Goal: Transaction & Acquisition: Purchase product/service

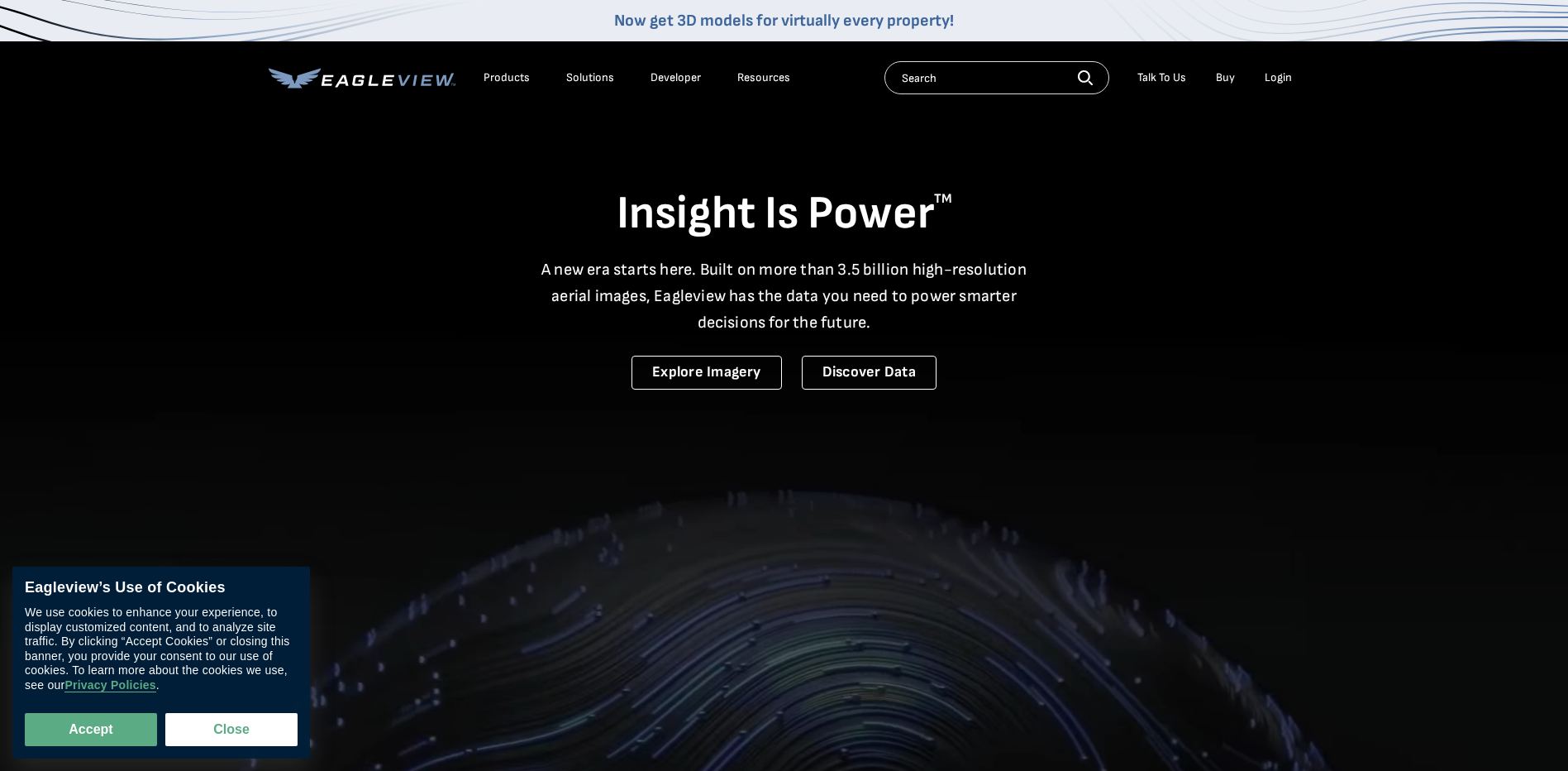
click at [1273, 78] on div "Login" at bounding box center [1279, 78] width 27 height 15
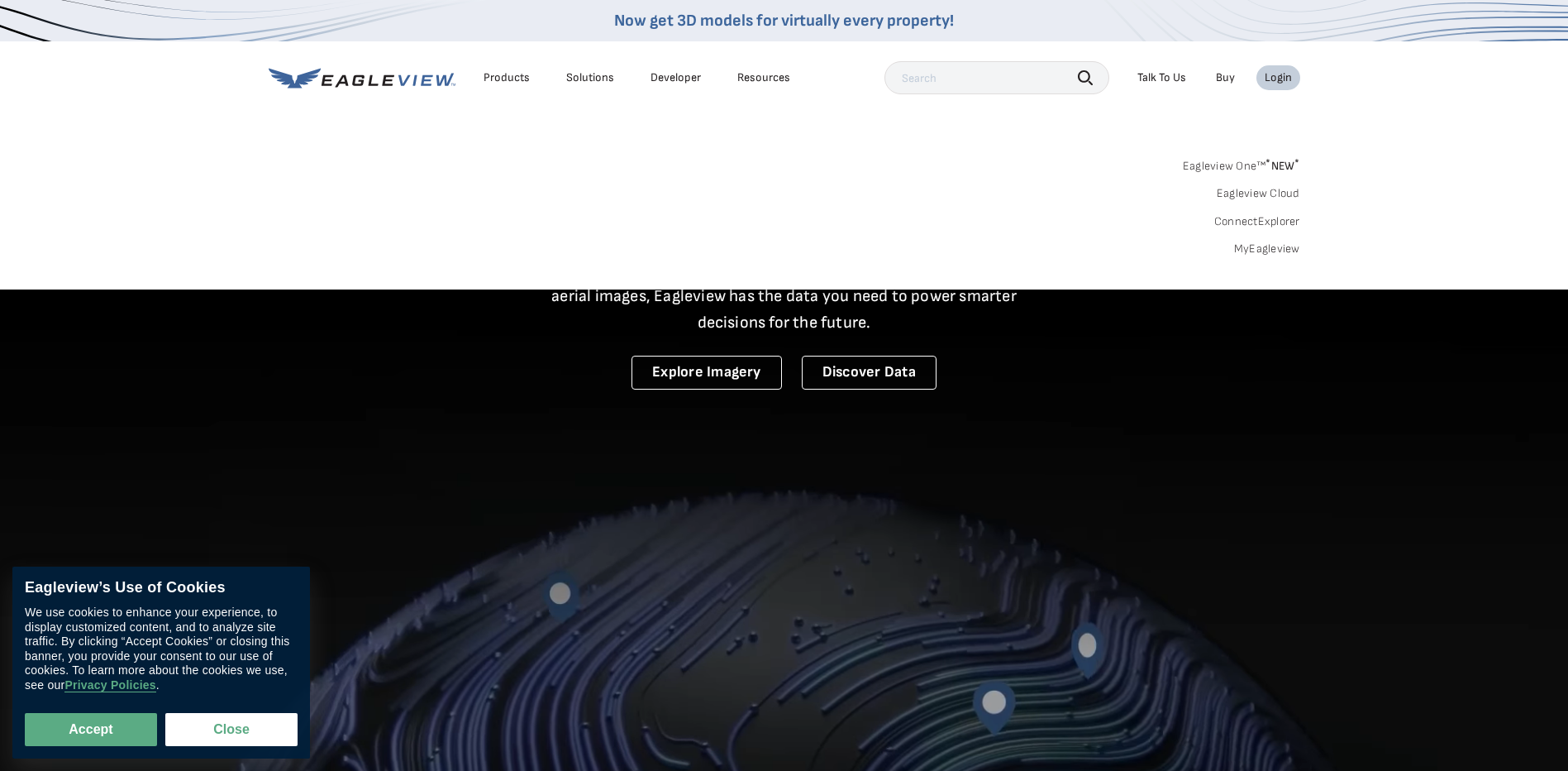
click at [1256, 248] on link "MyEagleview" at bounding box center [1268, 248] width 66 height 15
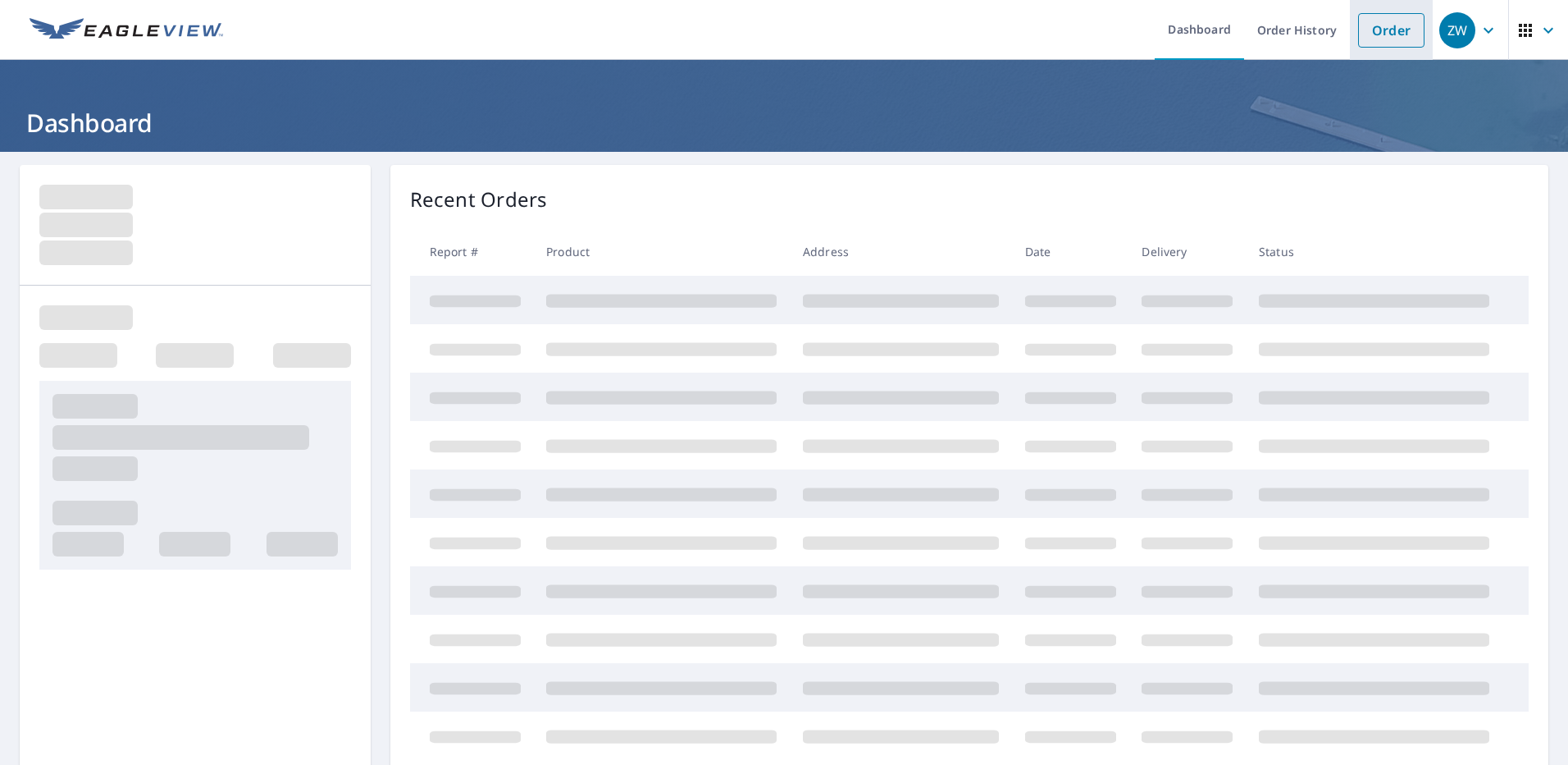
click at [1369, 29] on link "Order" at bounding box center [1390, 30] width 66 height 34
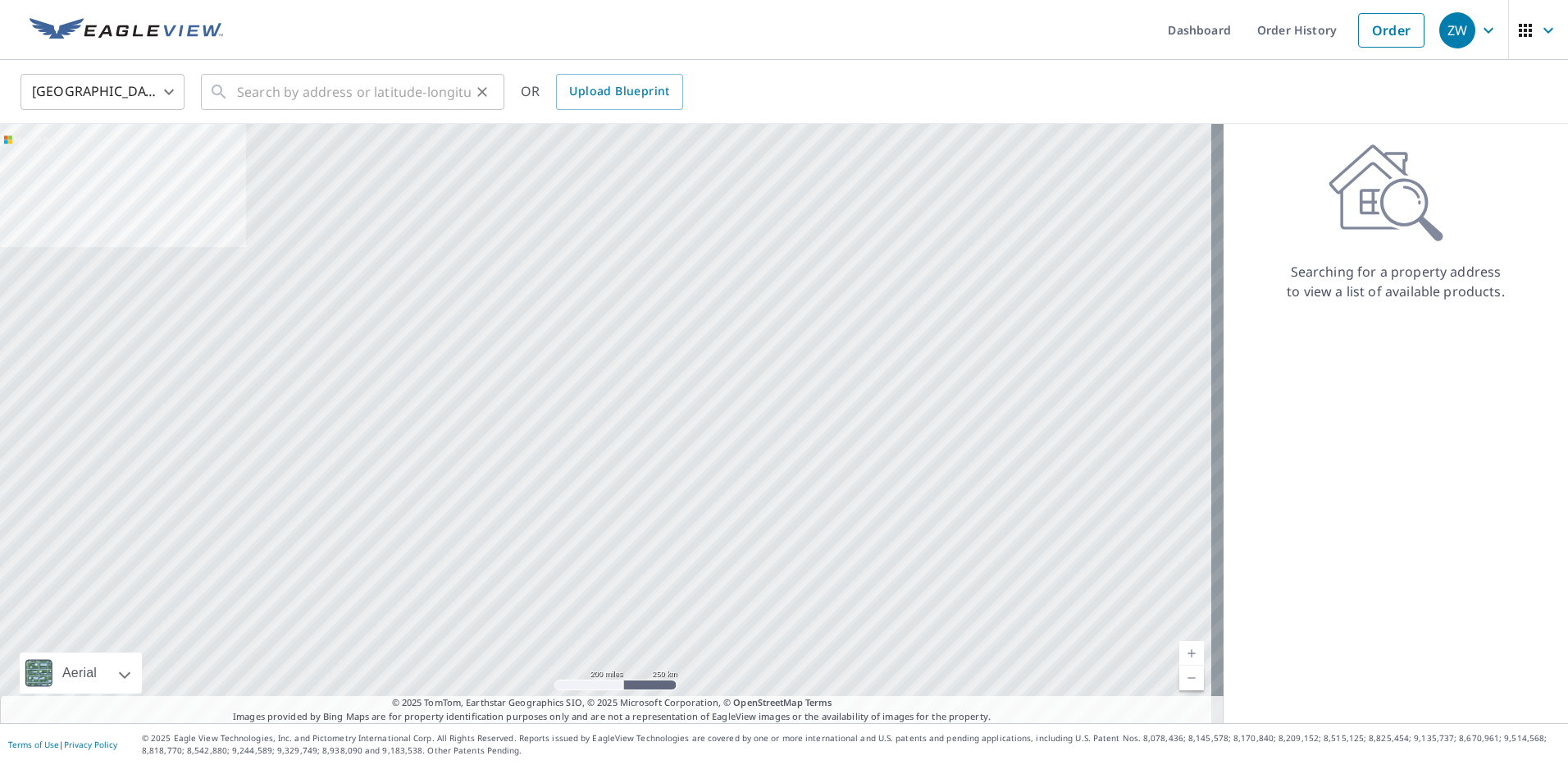
click at [227, 96] on icon at bounding box center [219, 92] width 20 height 20
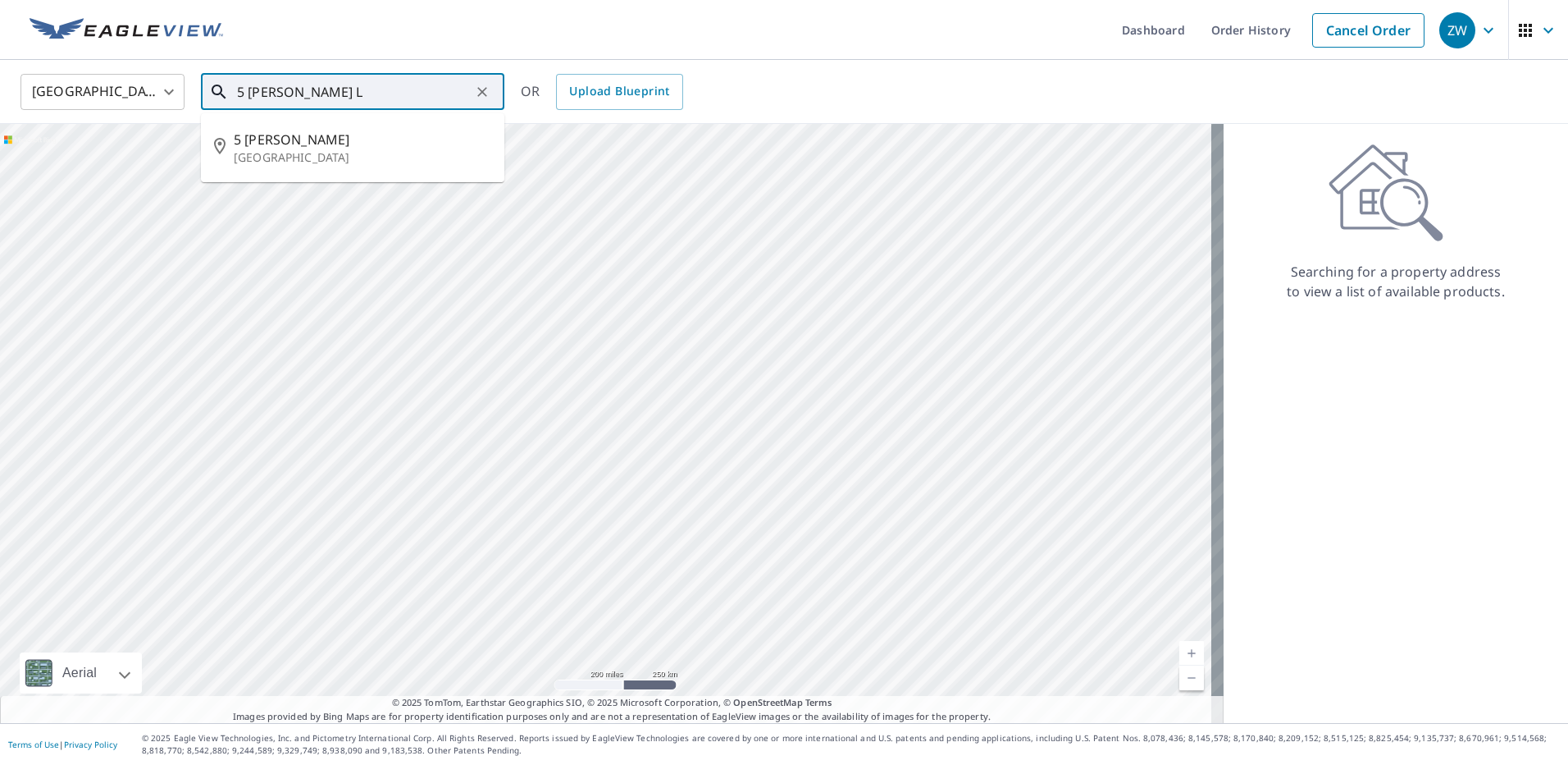
click at [352, 154] on p "[GEOGRAPHIC_DATA]" at bounding box center [362, 158] width 257 height 16
type input "[STREET_ADDRESS][PERSON_NAME]"
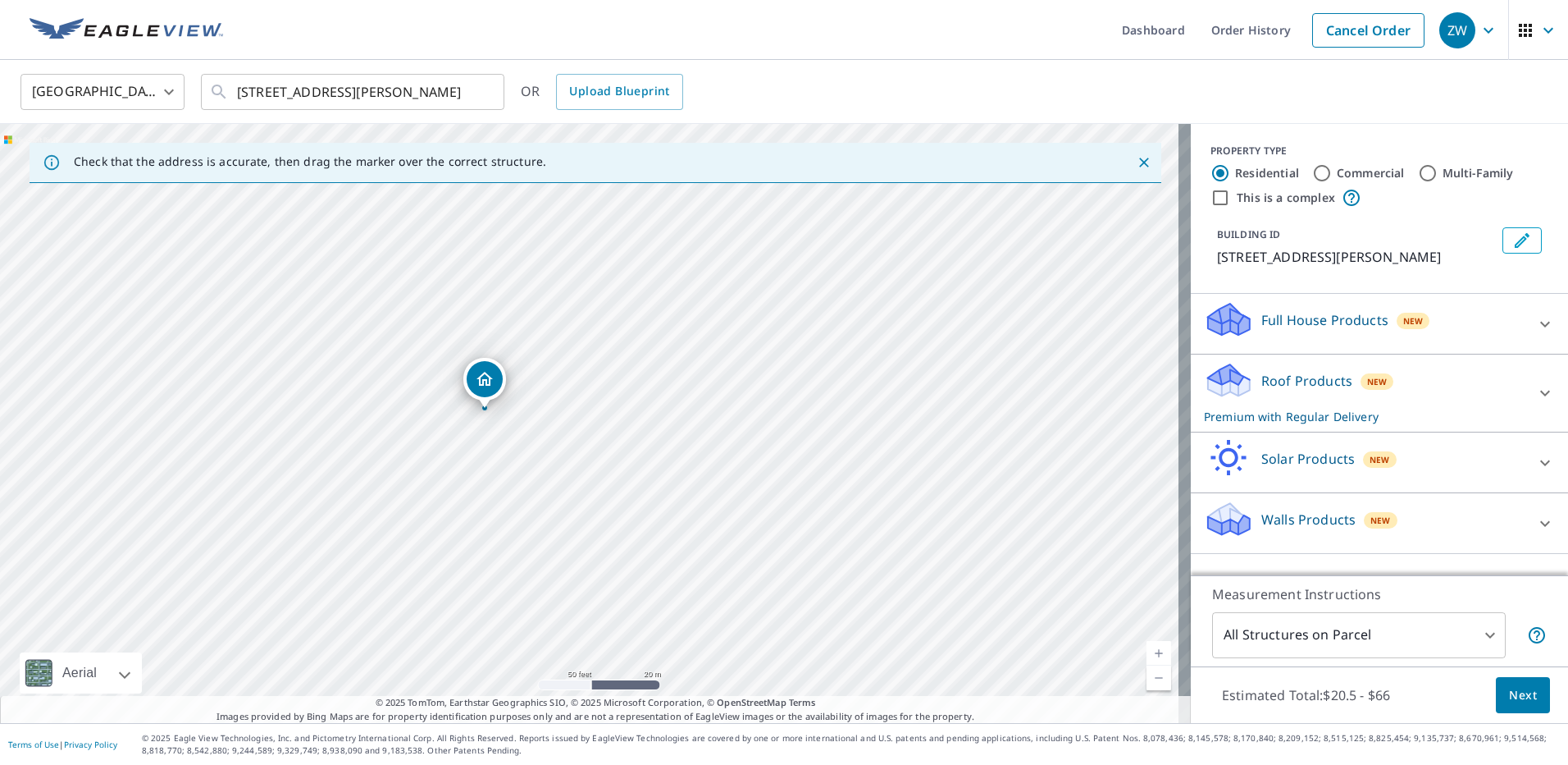
click at [1509, 690] on span "Next" at bounding box center [1523, 695] width 28 height 21
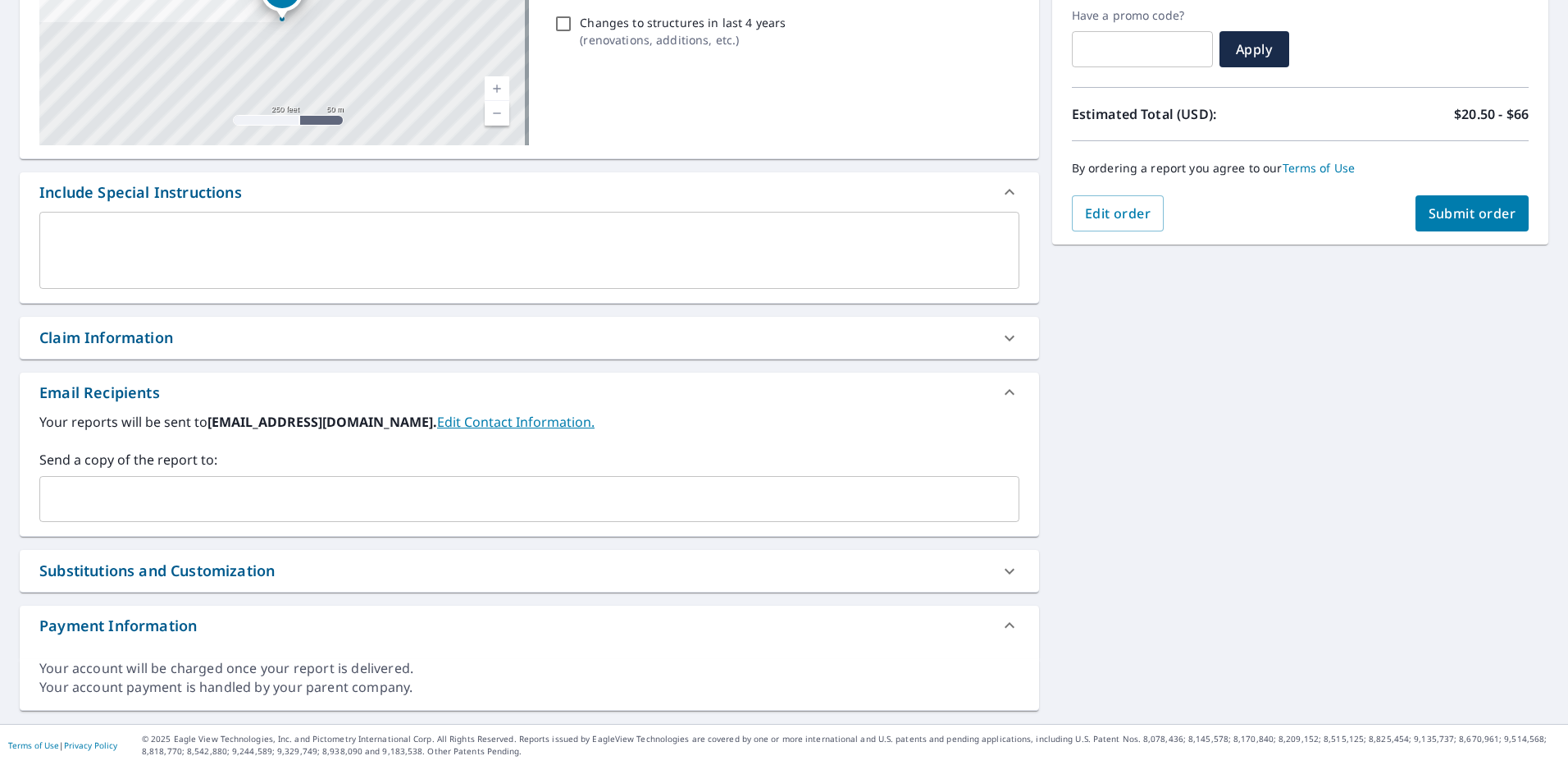
scroll to position [280, 0]
click at [110, 497] on input "text" at bounding box center [517, 498] width 940 height 31
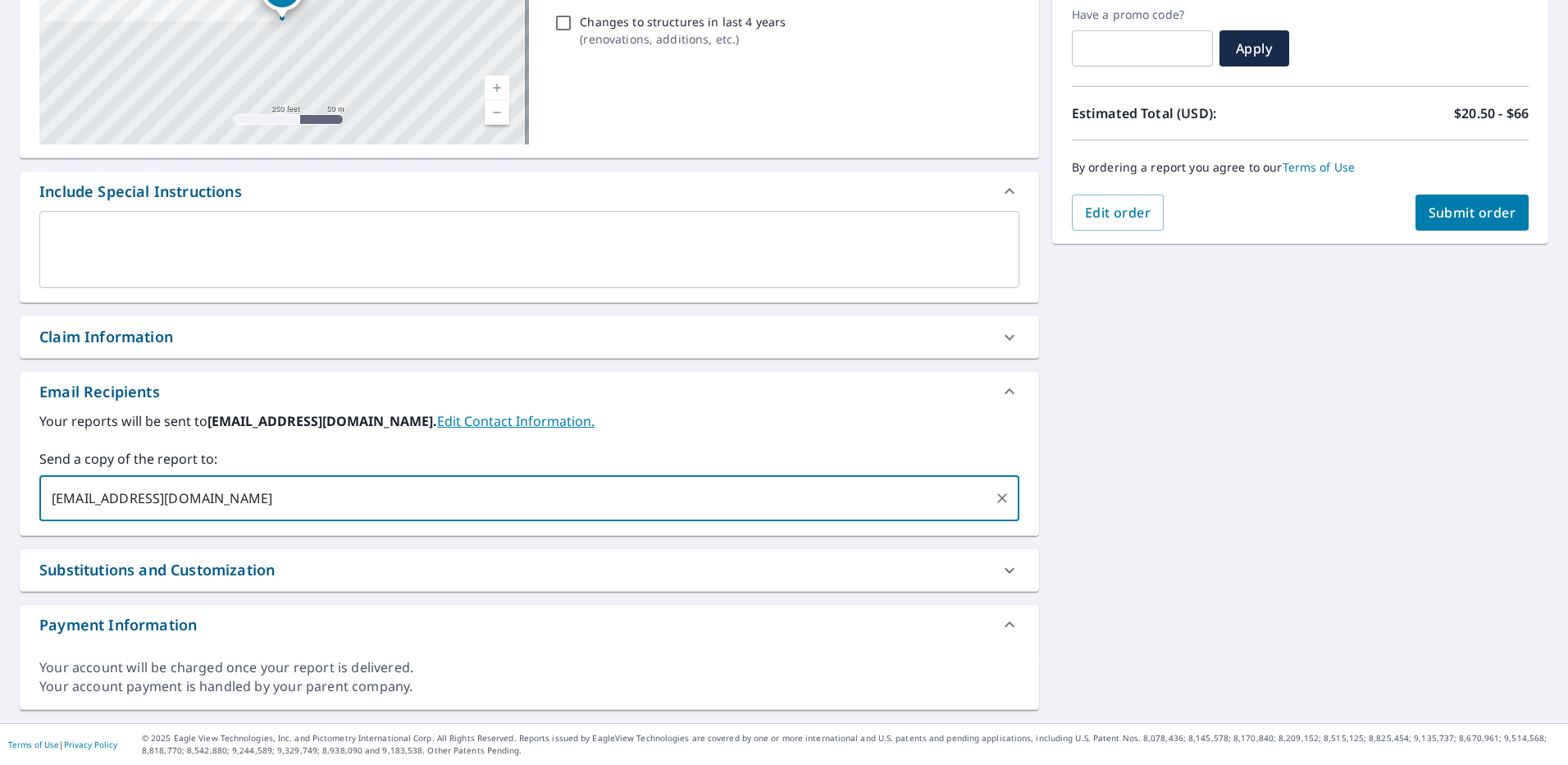
type input "[EMAIL_ADDRESS][DOMAIN_NAME]"
click at [1446, 212] on span "Submit order" at bounding box center [1472, 213] width 88 height 18
checkbox input "true"
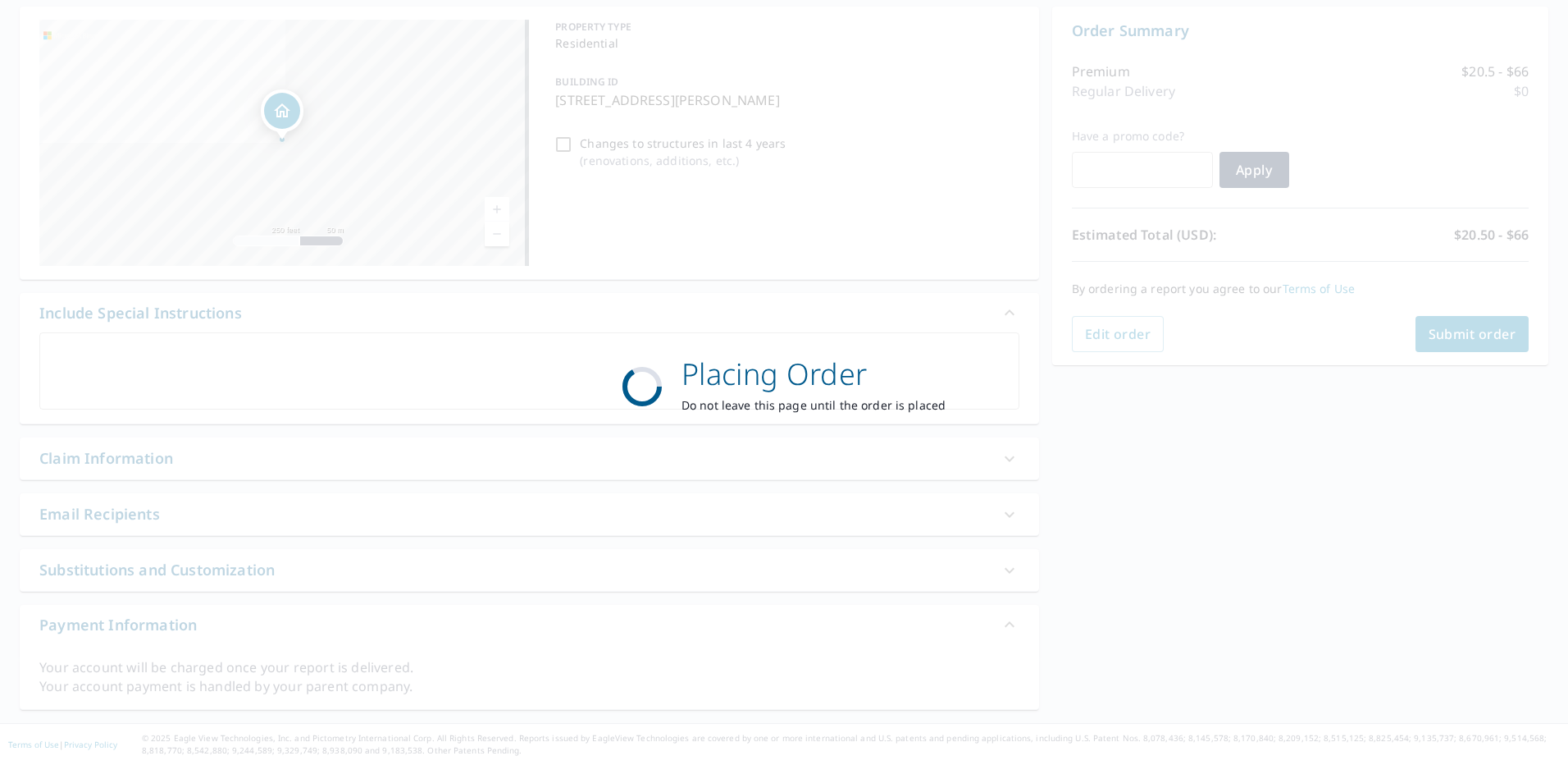
scroll to position [159, 0]
